Goal: Information Seeking & Learning: Learn about a topic

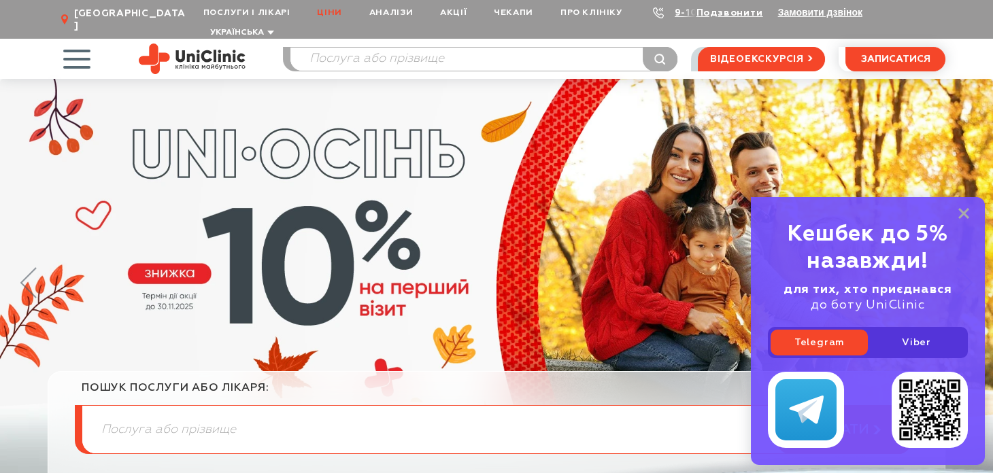
click at [328, 15] on link "Ціни" at bounding box center [329, 12] width 52 height 25
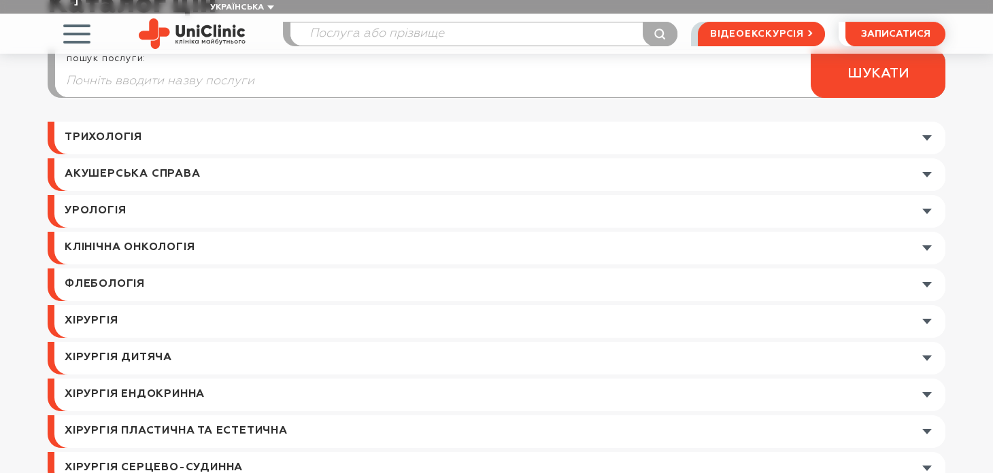
scroll to position [168, 0]
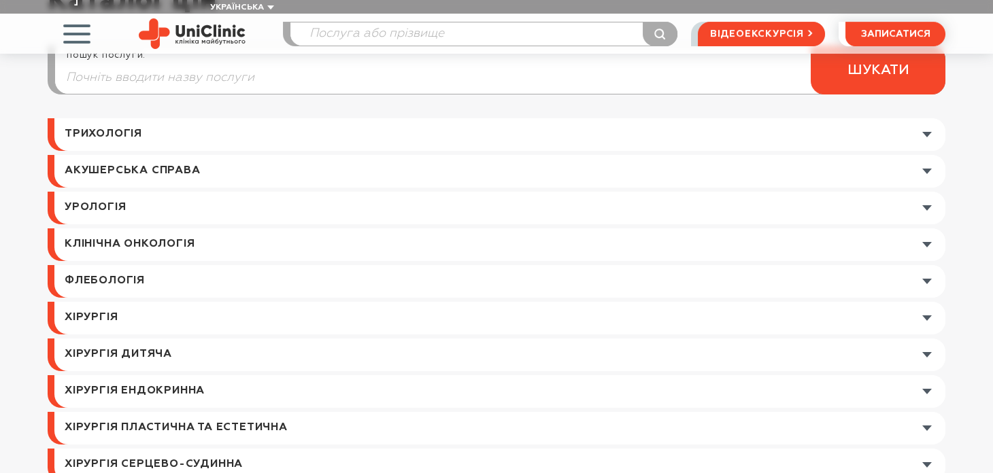
click at [193, 302] on link at bounding box center [499, 318] width 891 height 33
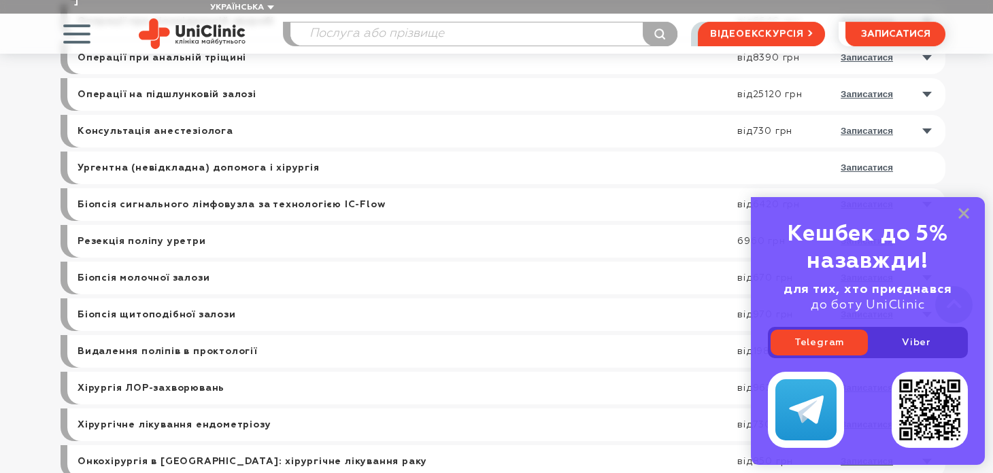
scroll to position [691, 0]
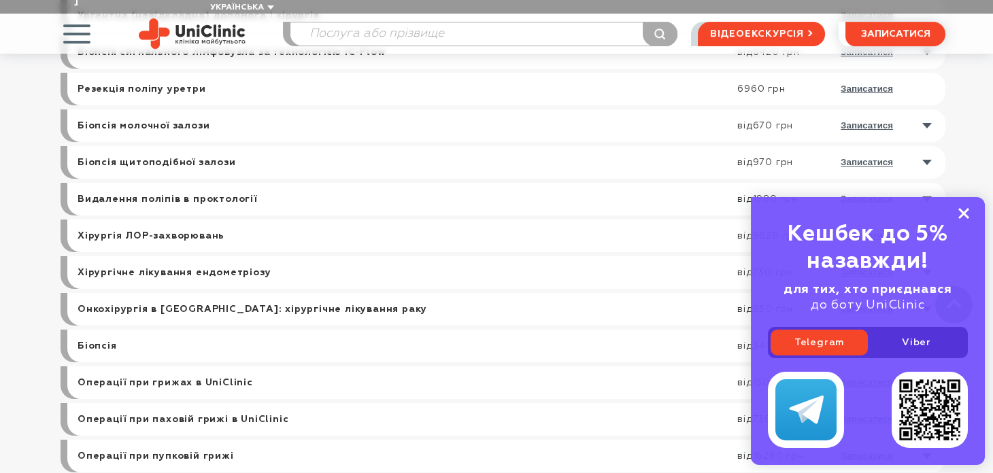
click at [959, 214] on icon at bounding box center [963, 214] width 11 height 12
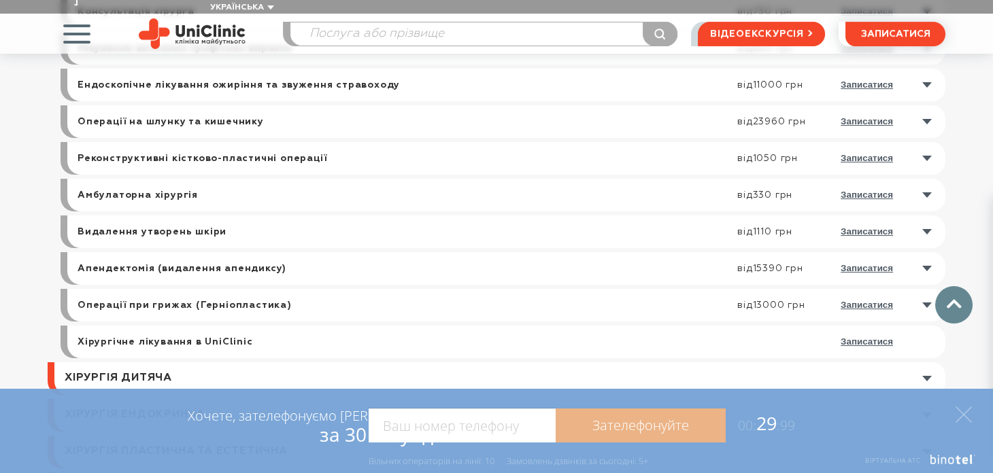
scroll to position [1190, 0]
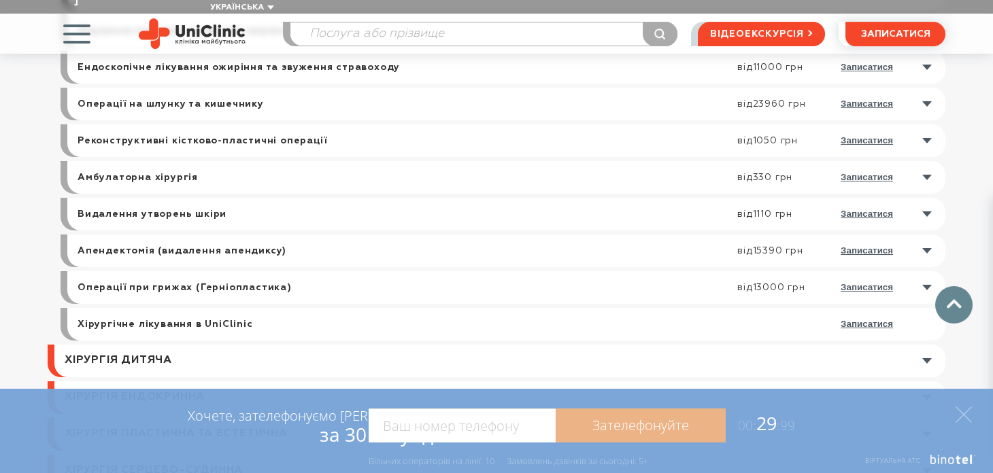
click at [929, 88] on link at bounding box center [509, 104] width 871 height 33
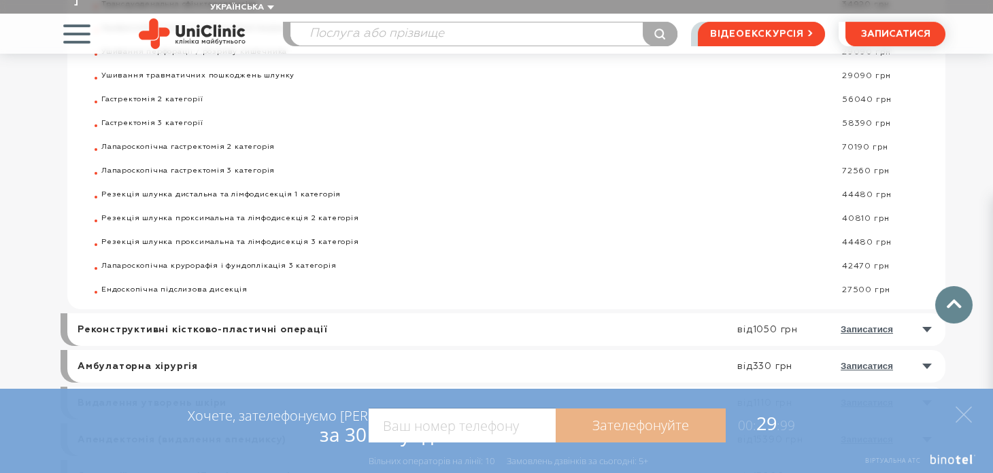
scroll to position [1789, 0]
